Goal: Information Seeking & Learning: Learn about a topic

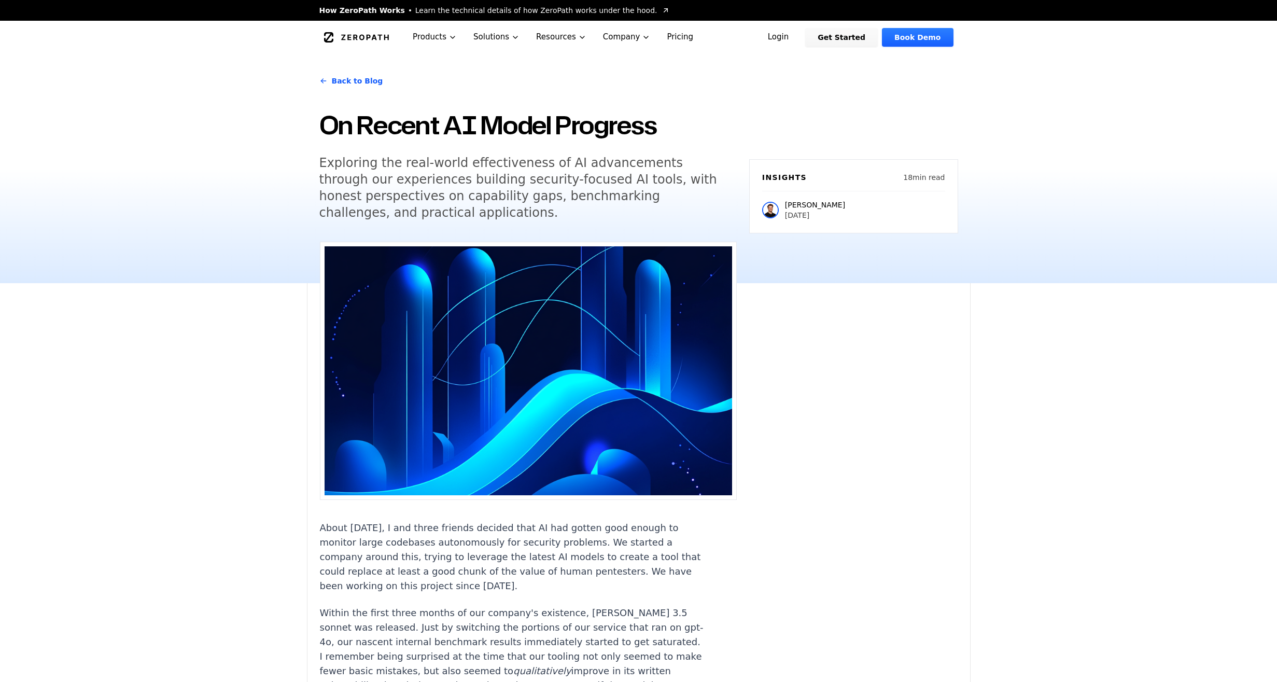
click at [812, 200] on p "[PERSON_NAME]" at bounding box center [815, 205] width 60 height 10
click at [771, 202] on img at bounding box center [770, 210] width 17 height 17
click at [808, 210] on p "[DATE]" at bounding box center [815, 215] width 60 height 10
click at [797, 172] on h6 "Insights" at bounding box center [784, 177] width 45 height 10
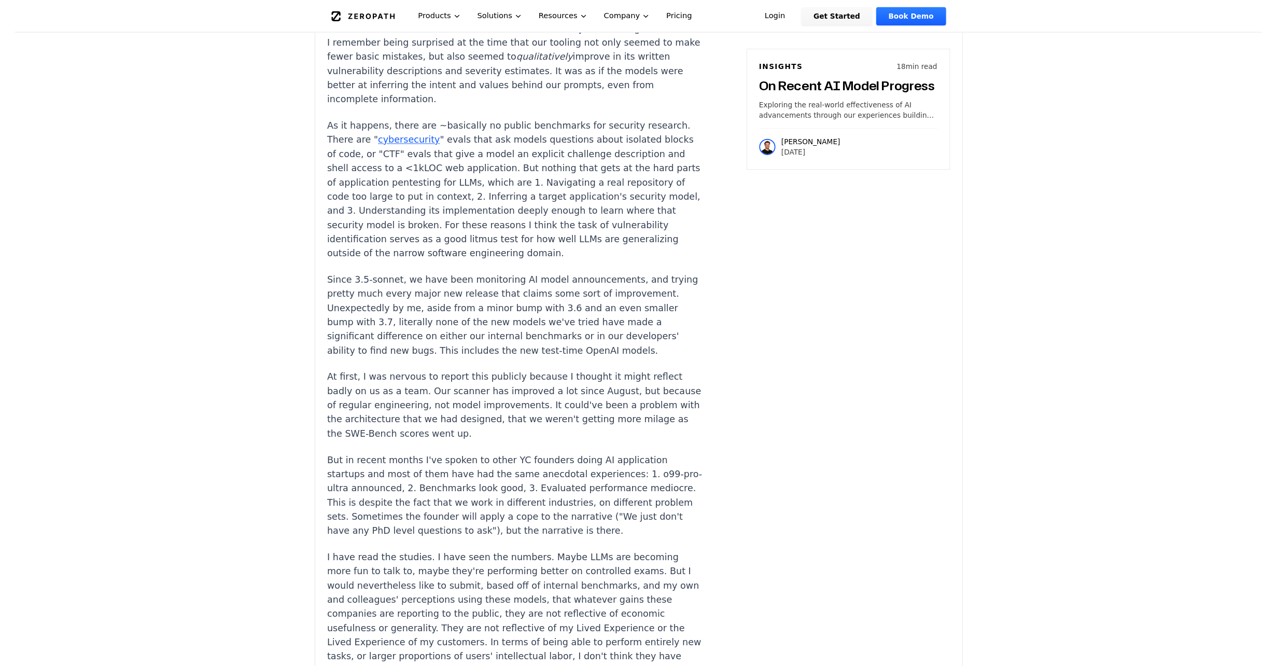
scroll to position [99, 0]
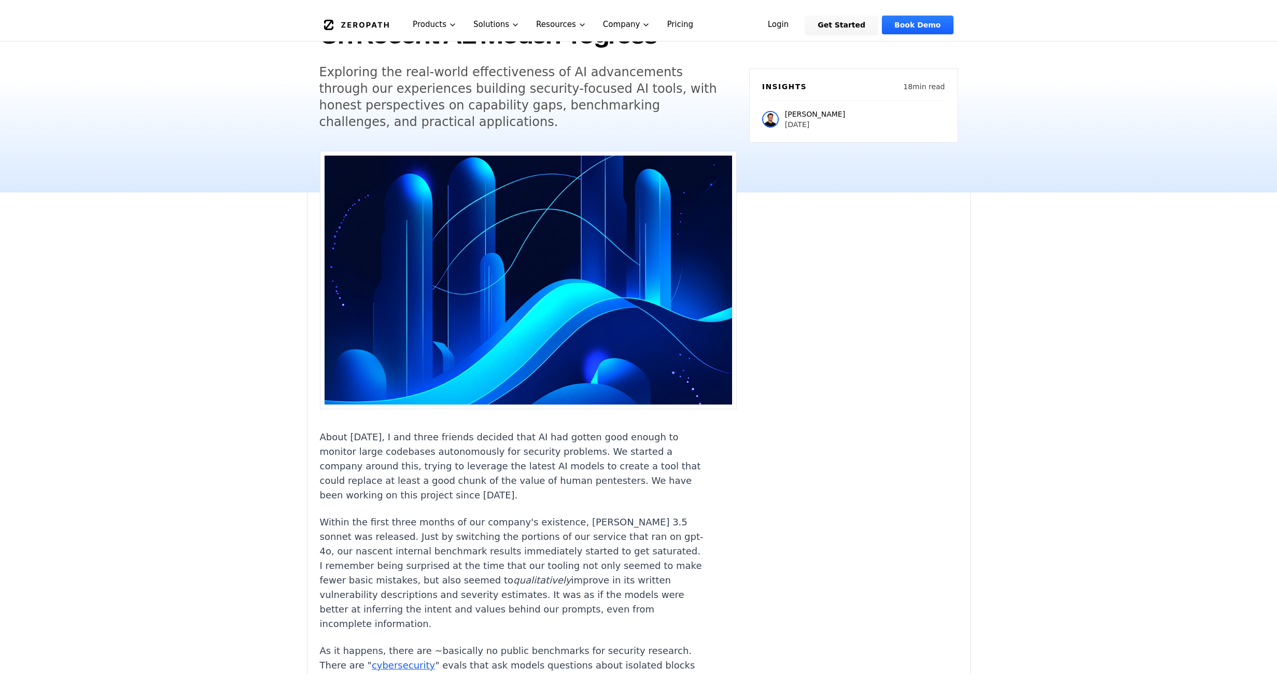
scroll to position [903, 0]
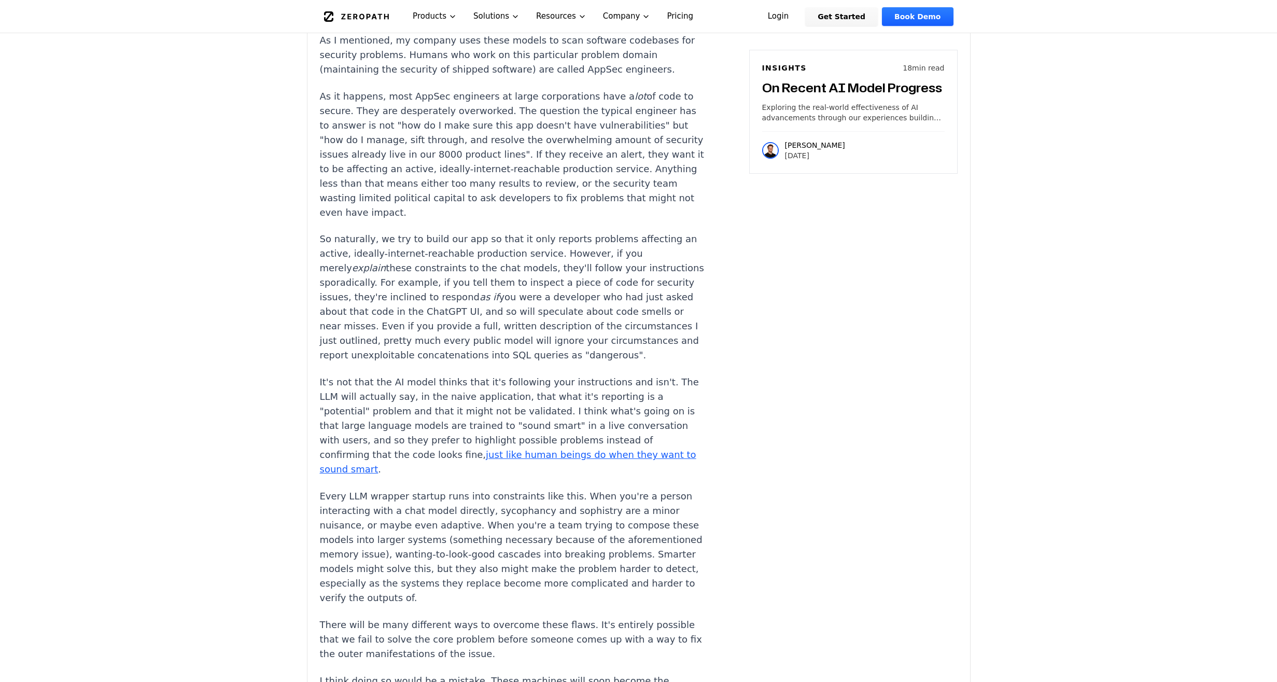
scroll to position [3152, 0]
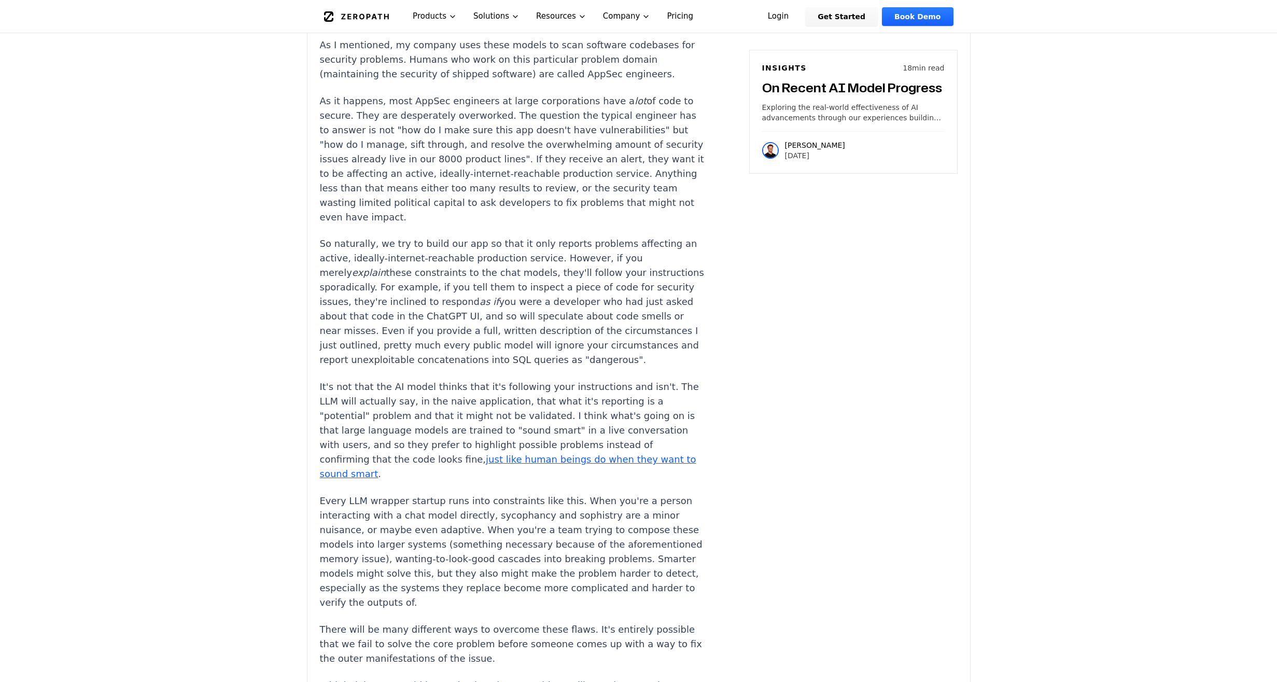
click at [850, 89] on h3 "On Recent AI Model Progress" at bounding box center [853, 87] width 182 height 17
click at [845, 101] on div "Insights 18 min read On Recent AI Model Progress Exploring the real-world effec…" at bounding box center [853, 93] width 182 height 60
click at [832, 142] on p "[PERSON_NAME]" at bounding box center [815, 145] width 60 height 10
click at [789, 156] on p "[DATE]" at bounding box center [815, 155] width 60 height 10
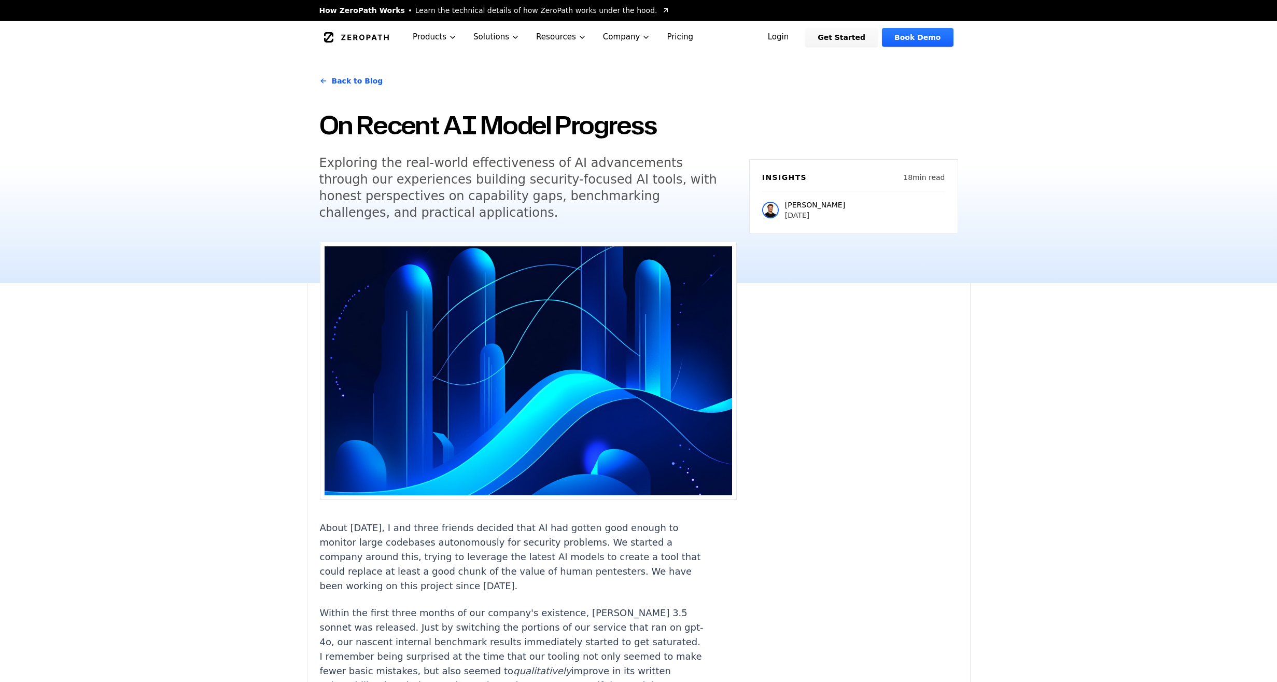
scroll to position [2, 0]
